Goal: Information Seeking & Learning: Learn about a topic

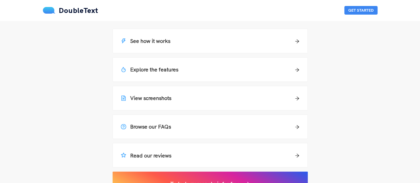
scroll to position [493, 0]
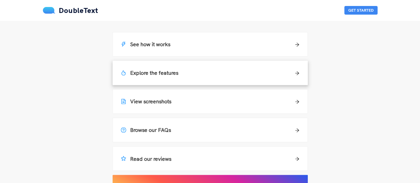
click at [295, 72] on icon "arrow-right" at bounding box center [297, 73] width 5 height 5
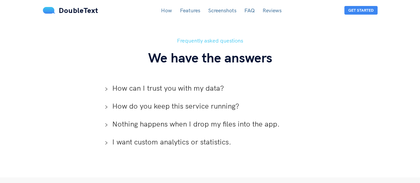
scroll to position [1465, 0]
click at [174, 85] on div "How can I trust you with my data?" at bounding box center [210, 87] width 222 height 18
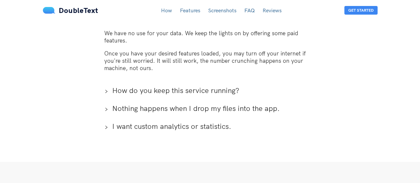
scroll to position [1536, 0]
click at [151, 121] on span "I want custom analytics or statistics." at bounding box center [214, 126] width 204 height 10
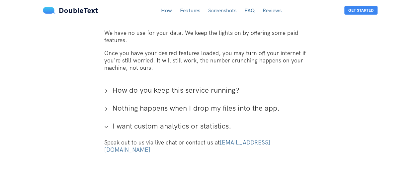
click at [151, 121] on span "I want custom analytics or statistics." at bounding box center [214, 126] width 204 height 10
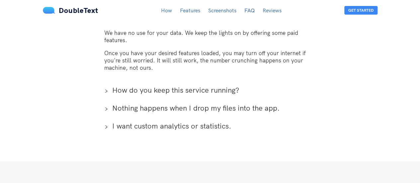
click at [143, 103] on span "Nothing happens when I drop my files into the app." at bounding box center [214, 108] width 204 height 10
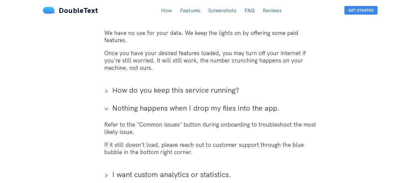
click at [143, 103] on span "Nothing happens when I drop my files into the app." at bounding box center [214, 108] width 204 height 10
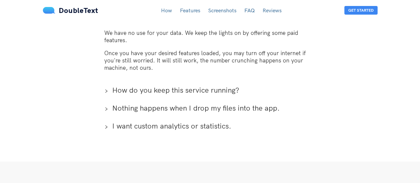
click at [57, 14] on link "DoubleText" at bounding box center [70, 10] width 55 height 9
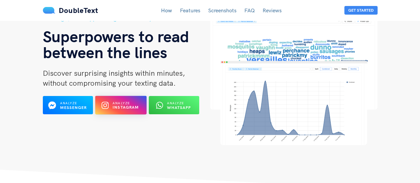
scroll to position [38, 0]
click at [120, 105] on b "Instagram" at bounding box center [125, 107] width 27 height 5
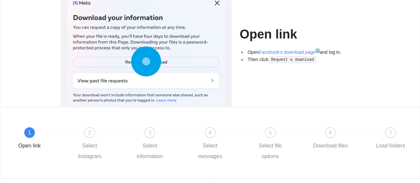
scroll to position [95, 0]
